Goal: Information Seeking & Learning: Learn about a topic

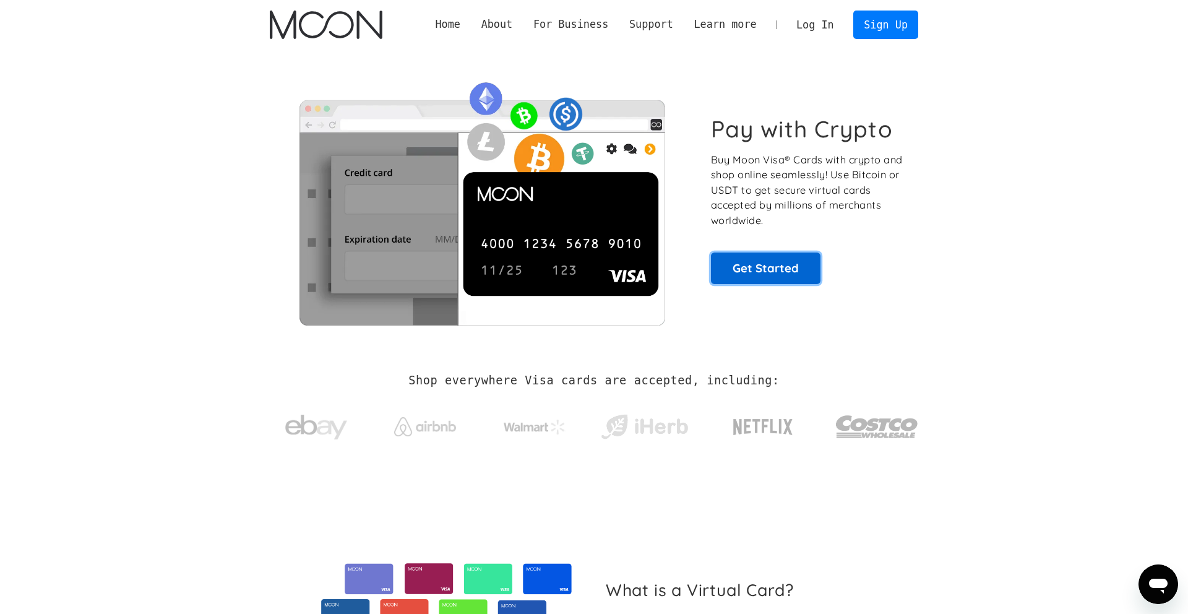
click at [750, 262] on link "Get Started" at bounding box center [765, 267] width 109 height 31
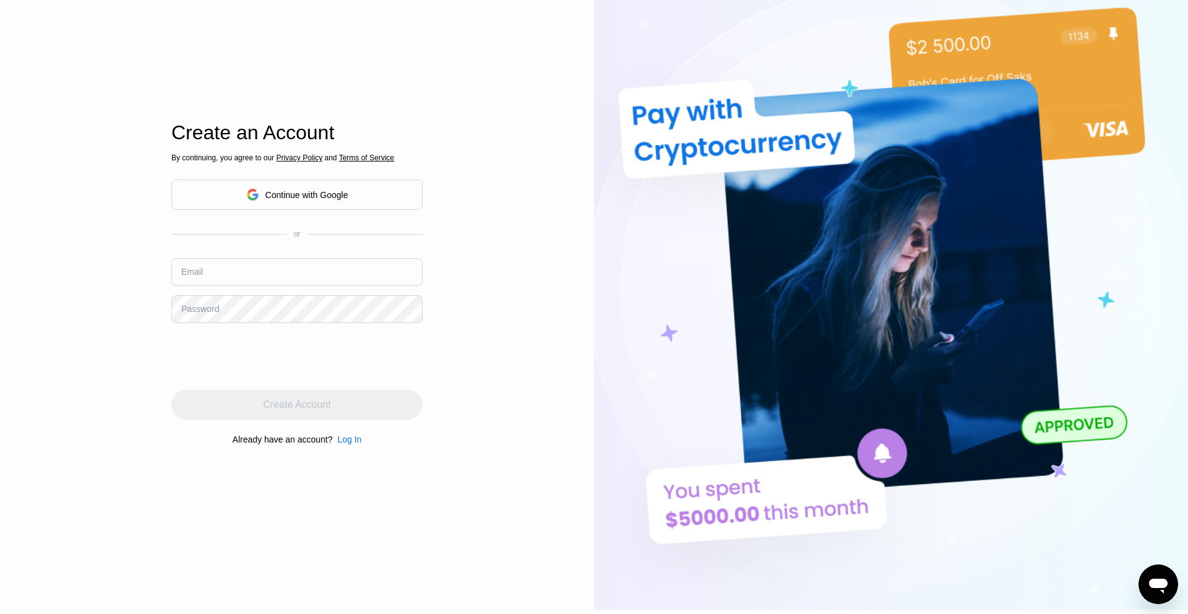
scroll to position [244, 0]
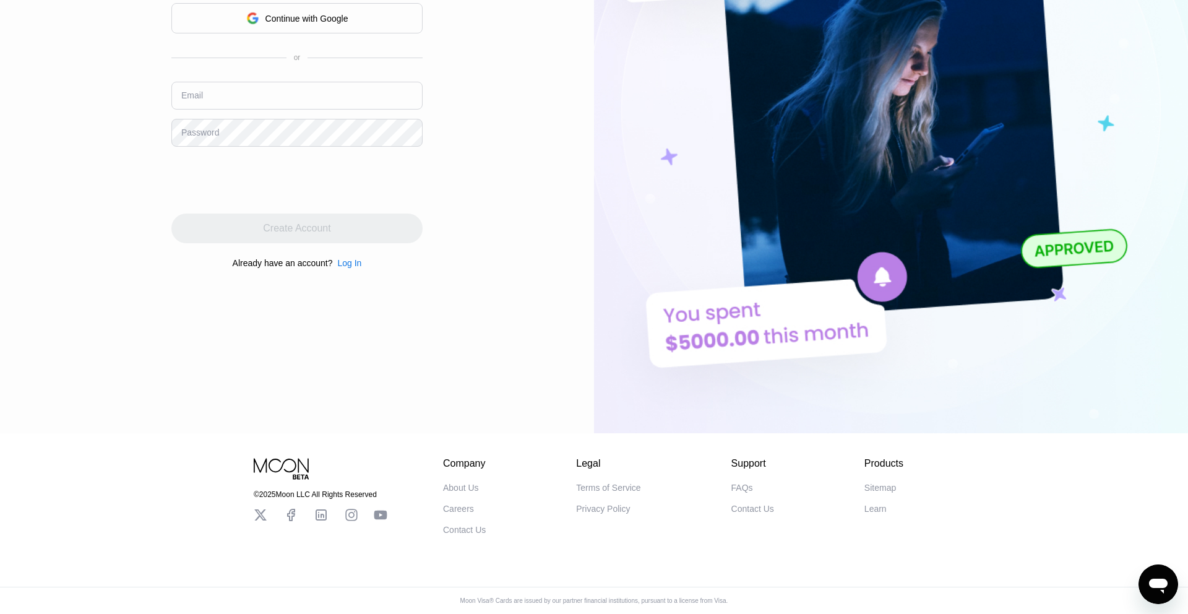
click at [466, 488] on div "About Us" at bounding box center [461, 488] width 36 height 10
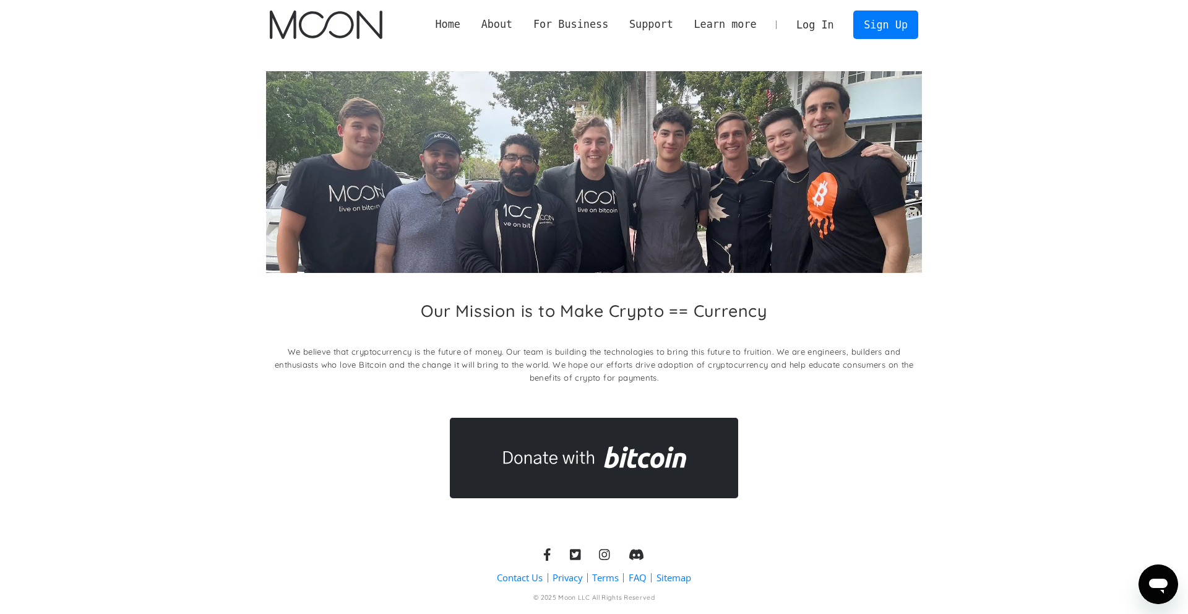
scroll to position [28, 0]
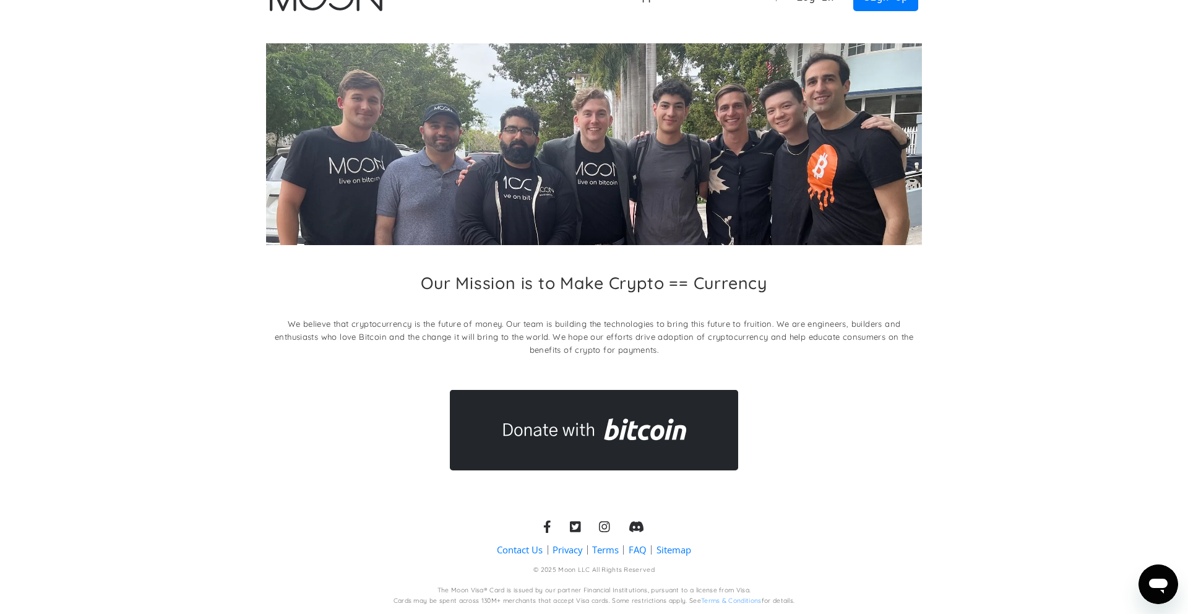
click at [603, 533] on div at bounding box center [604, 527] width 11 height 14
